Goal: Information Seeking & Learning: Learn about a topic

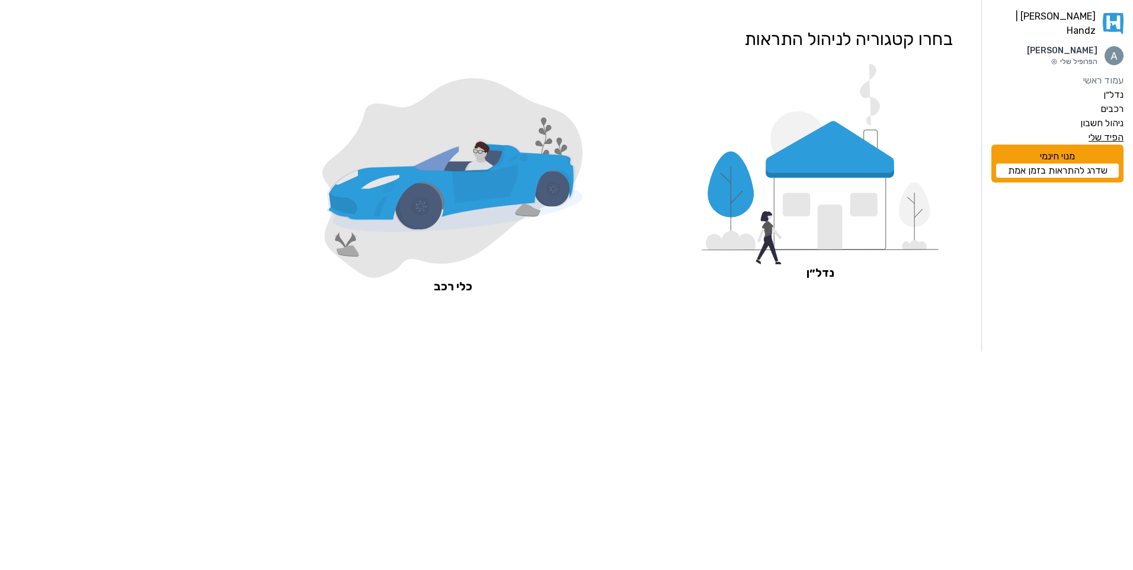
click at [1114, 130] on label "הפיד שלי" at bounding box center [1106, 137] width 35 height 14
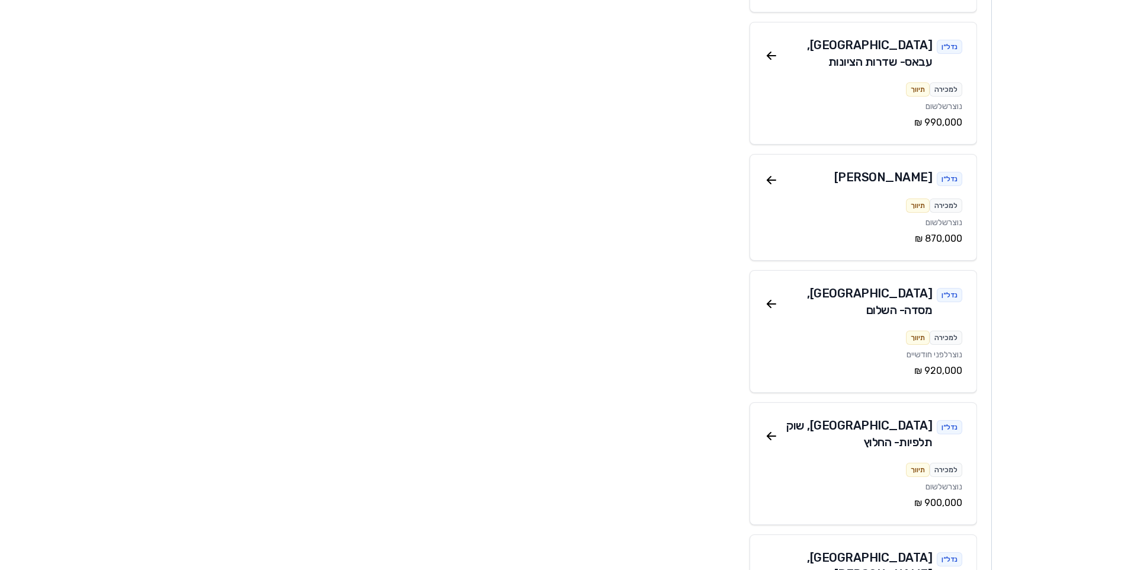
scroll to position [4682, 0]
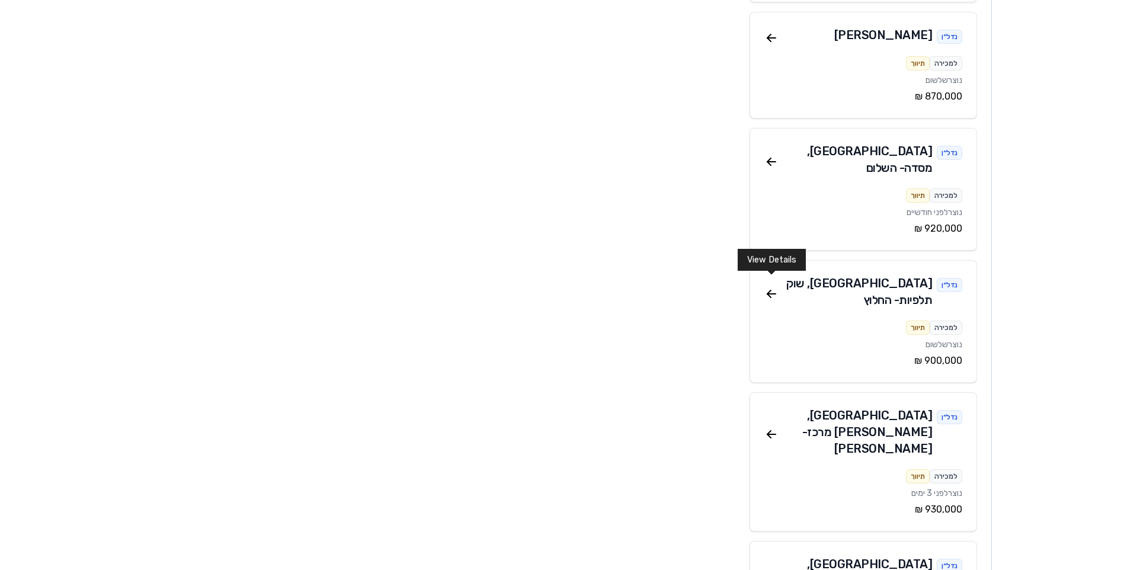
drag, startPoint x: 773, startPoint y: 284, endPoint x: 1061, endPoint y: 354, distance: 295.8
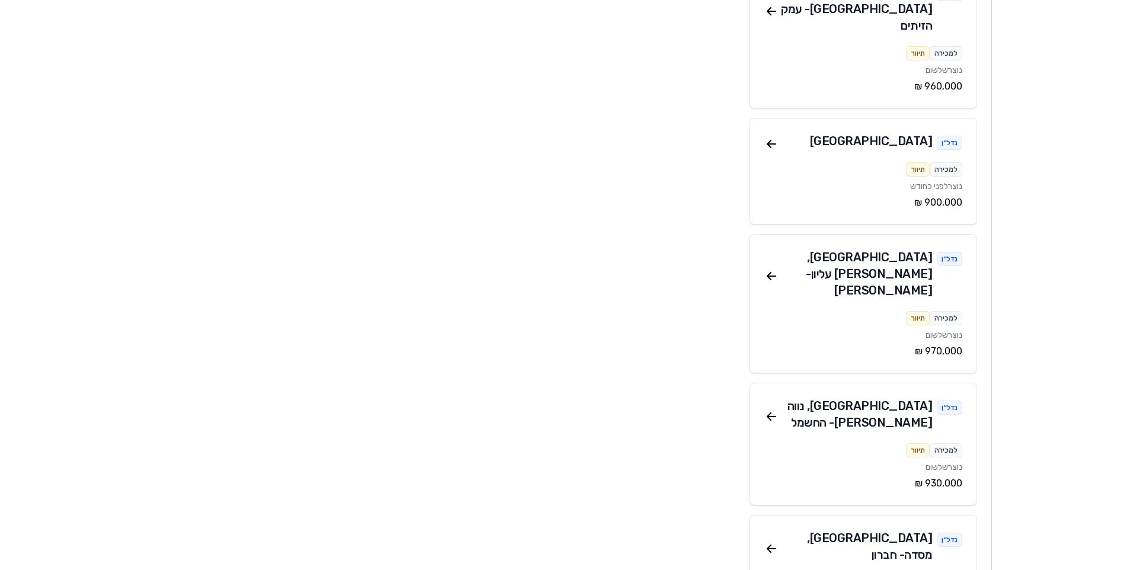
scroll to position [3556, 0]
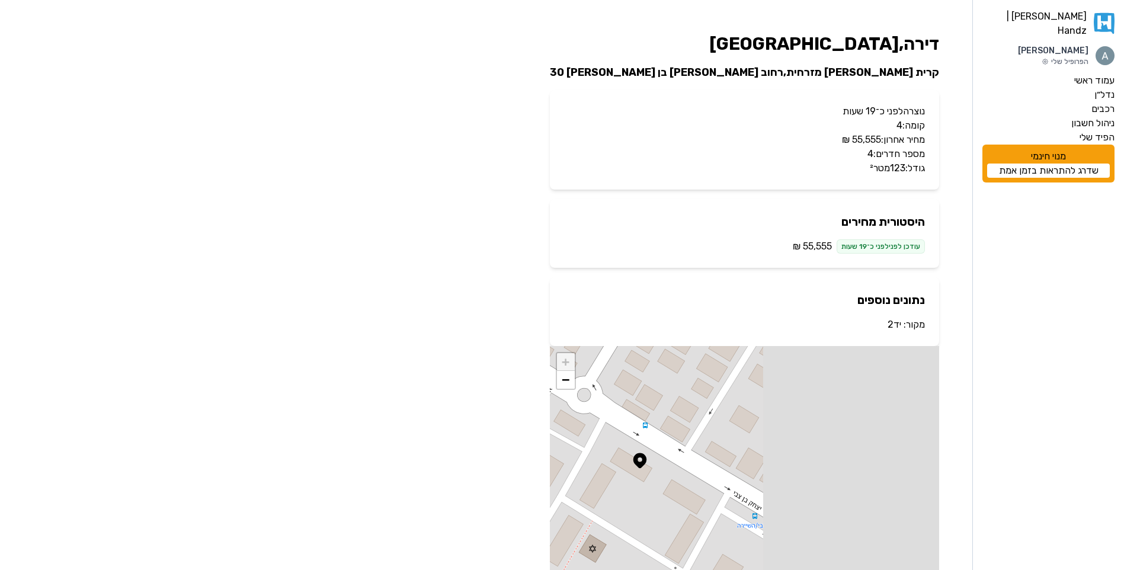
click at [984, 308] on aside "האנדז | Handz Amitai Fradkin הפרופיל שלי עמוד ראשי נדל״ן רכבים ניהול חשבון הפיד…" at bounding box center [1049, 303] width 152 height 607
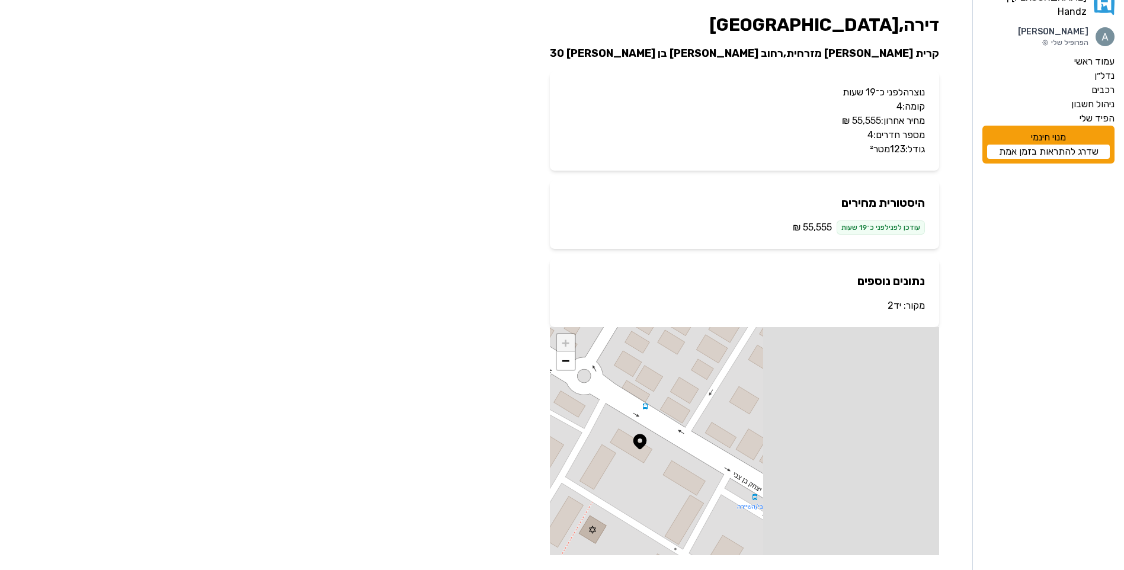
scroll to position [37, 0]
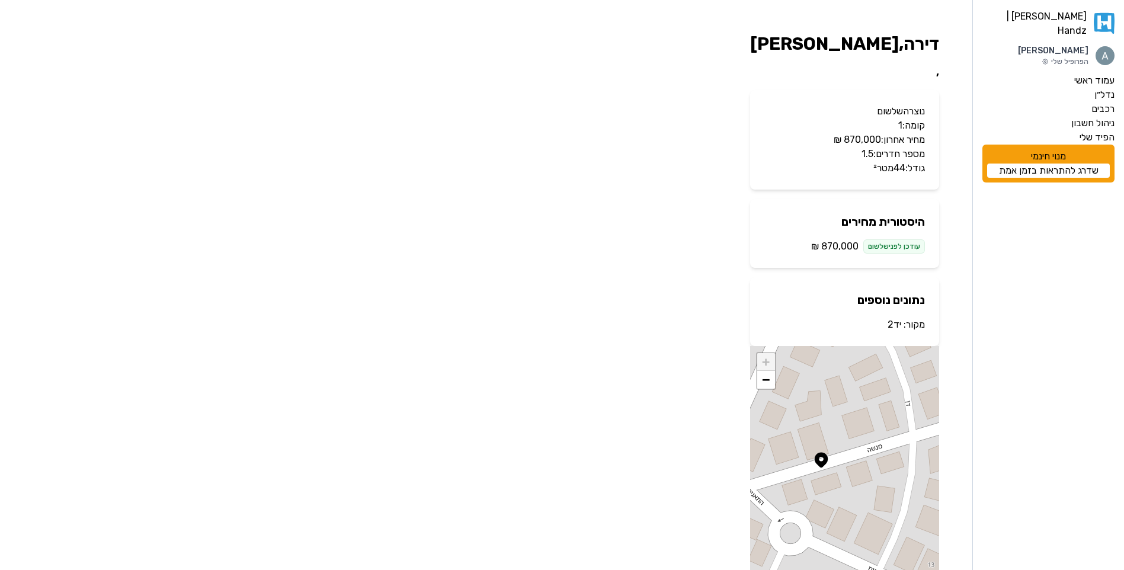
click at [1034, 351] on aside "[PERSON_NAME] | Handz [PERSON_NAME] הפרופיל שלי עמוד ראשי נדל״ן רכבים ניהול חשב…" at bounding box center [1049, 303] width 152 height 607
drag, startPoint x: 846, startPoint y: 175, endPoint x: 918, endPoint y: 101, distance: 103.5
click at [918, 101] on div "נוצרה שלשום קומה: 1 מחיר אחרון: ‏870,000 ‏₪ מספר חדרים: 1.5 גודל: 44 מטר²" at bounding box center [844, 140] width 189 height 100
drag, startPoint x: 844, startPoint y: 173, endPoint x: 937, endPoint y: 93, distance: 122.3
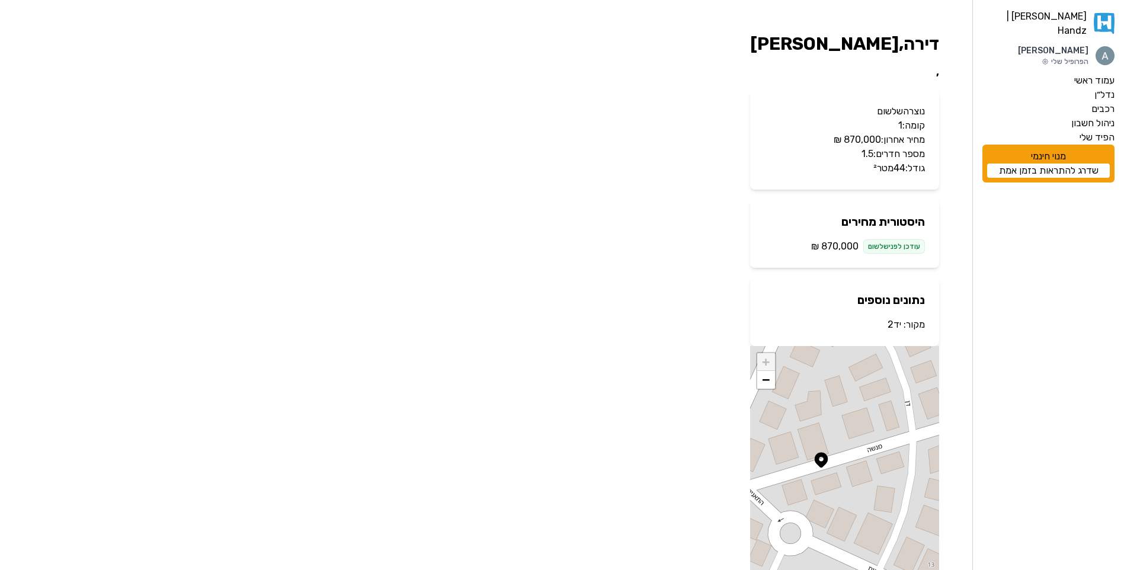
click at [937, 93] on div "נוצרה שלשום קומה: 1 מחיר אחרון: ‏870,000 ‏₪ מספר חדרים: 1.5 גודל: 44 מטר²" at bounding box center [844, 140] width 189 height 100
